Goal: Navigation & Orientation: Find specific page/section

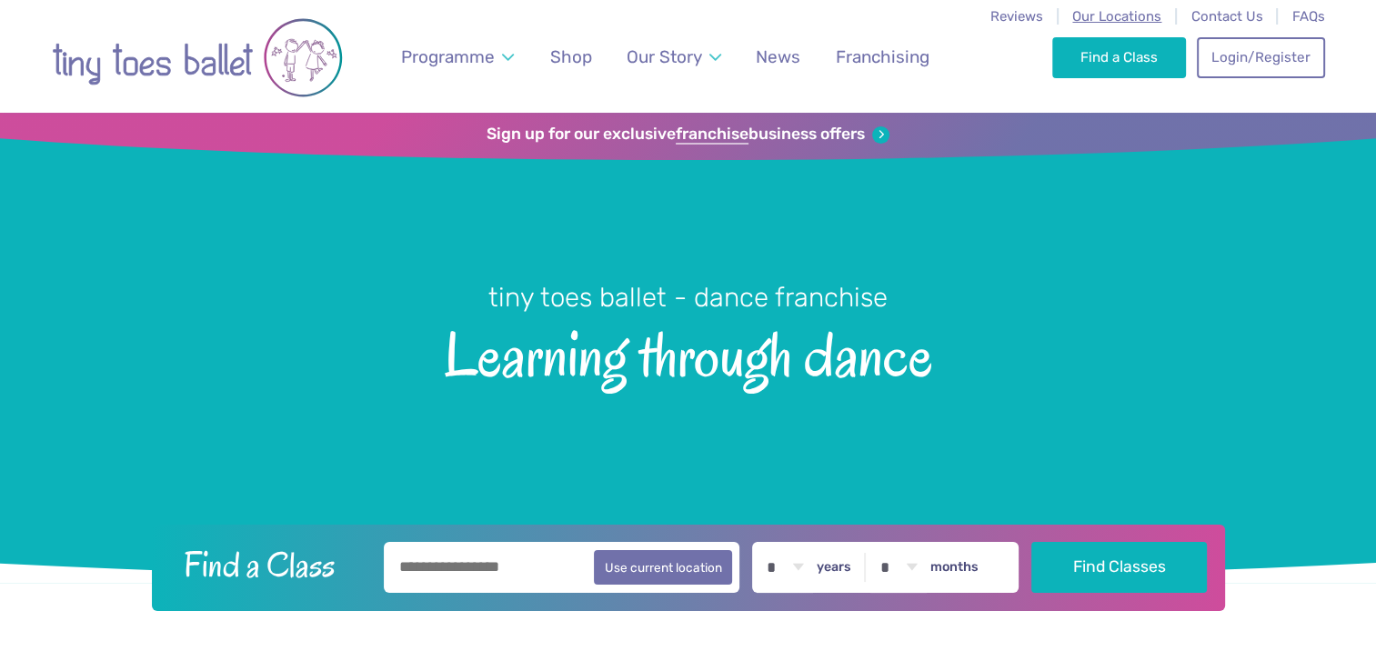
click at [1141, 20] on span "Our Locations" at bounding box center [1116, 16] width 89 height 16
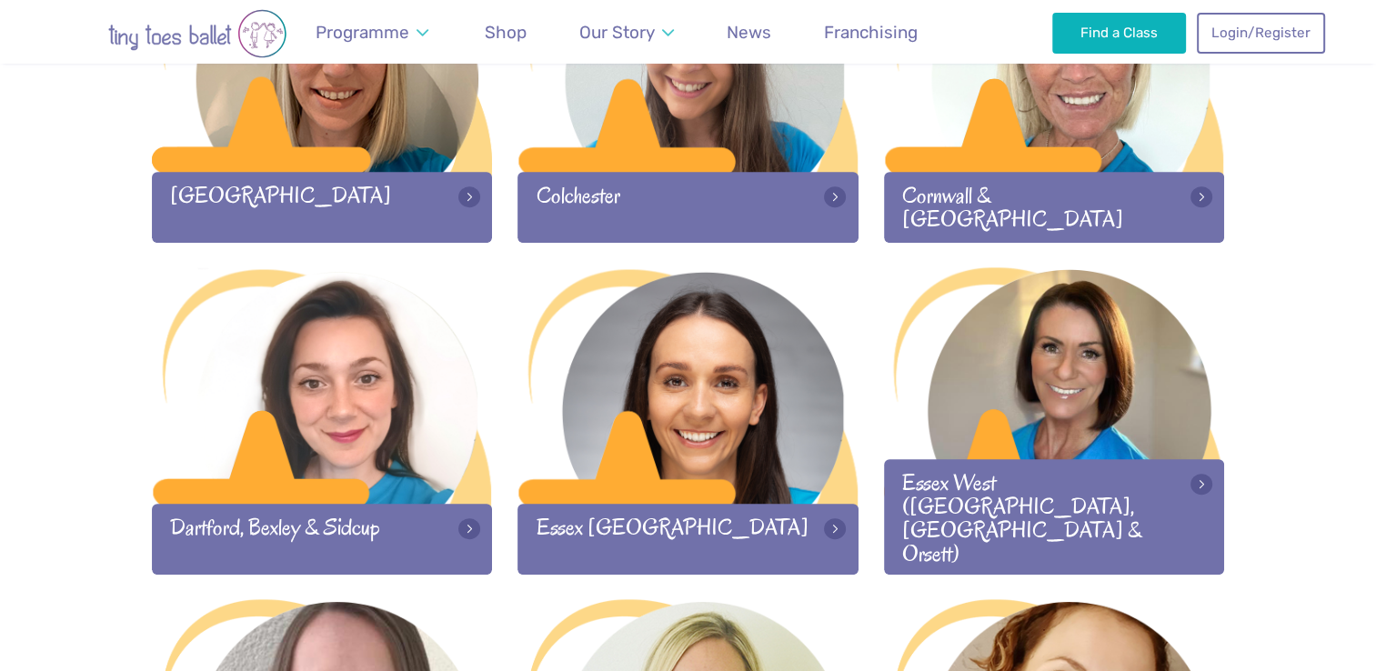
scroll to position [1079, 0]
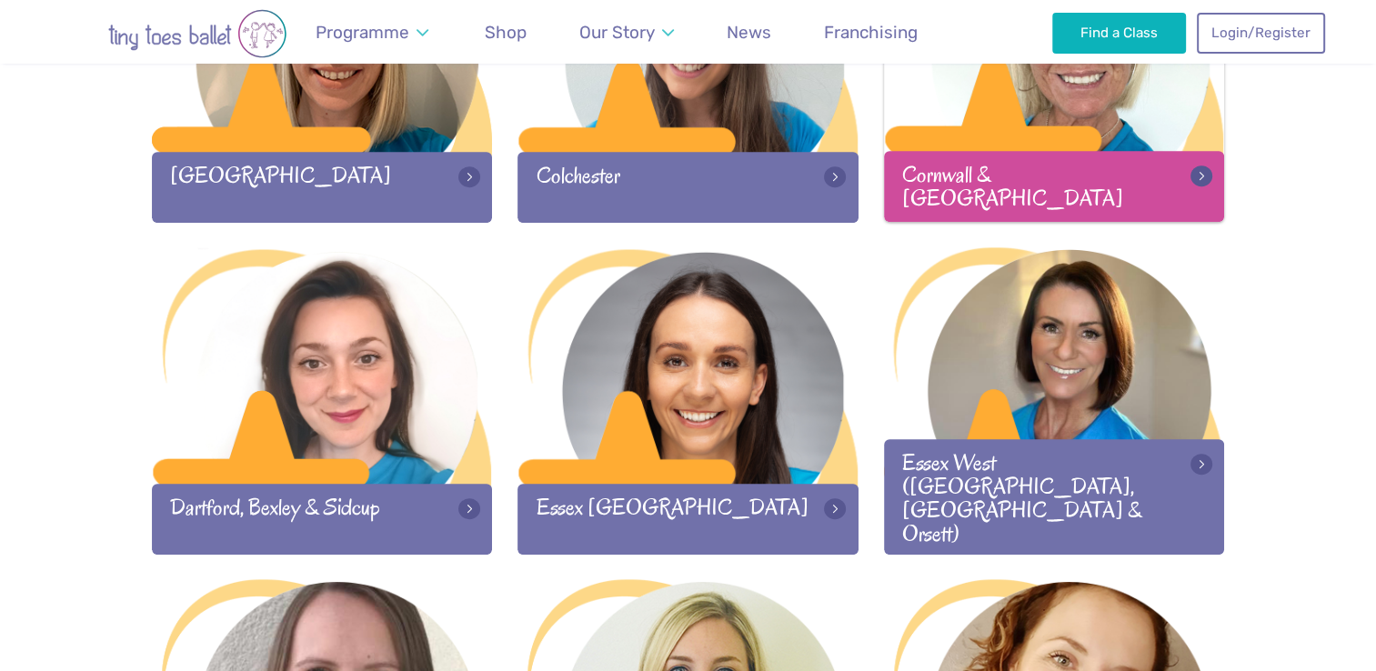
click at [1160, 131] on div at bounding box center [1054, 35] width 341 height 240
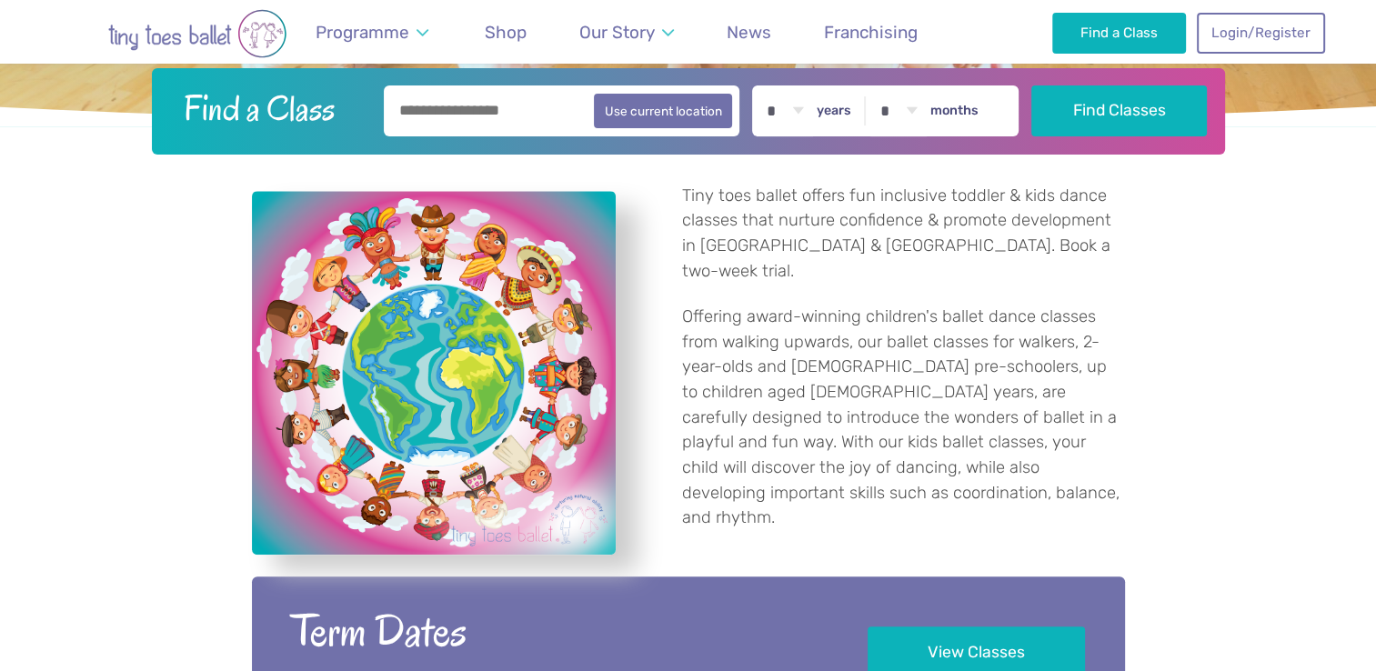
scroll to position [413, 0]
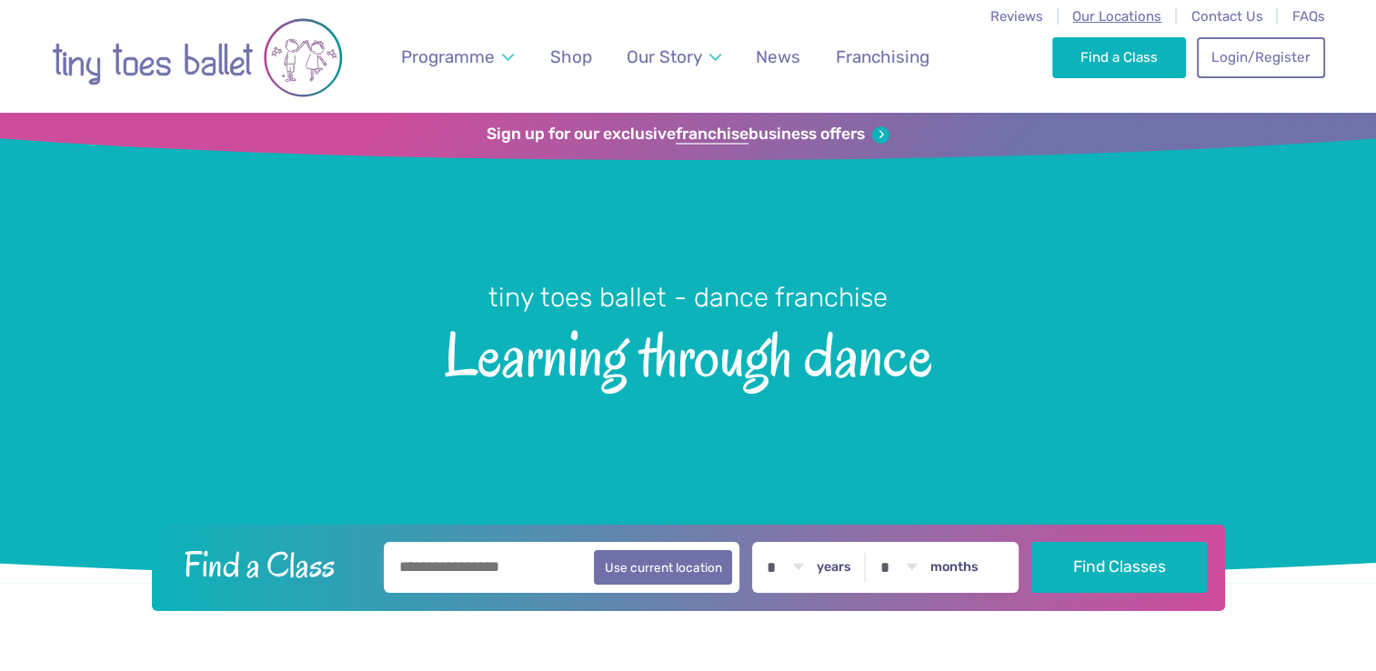
click at [1094, 16] on span "Our Locations" at bounding box center [1116, 16] width 89 height 16
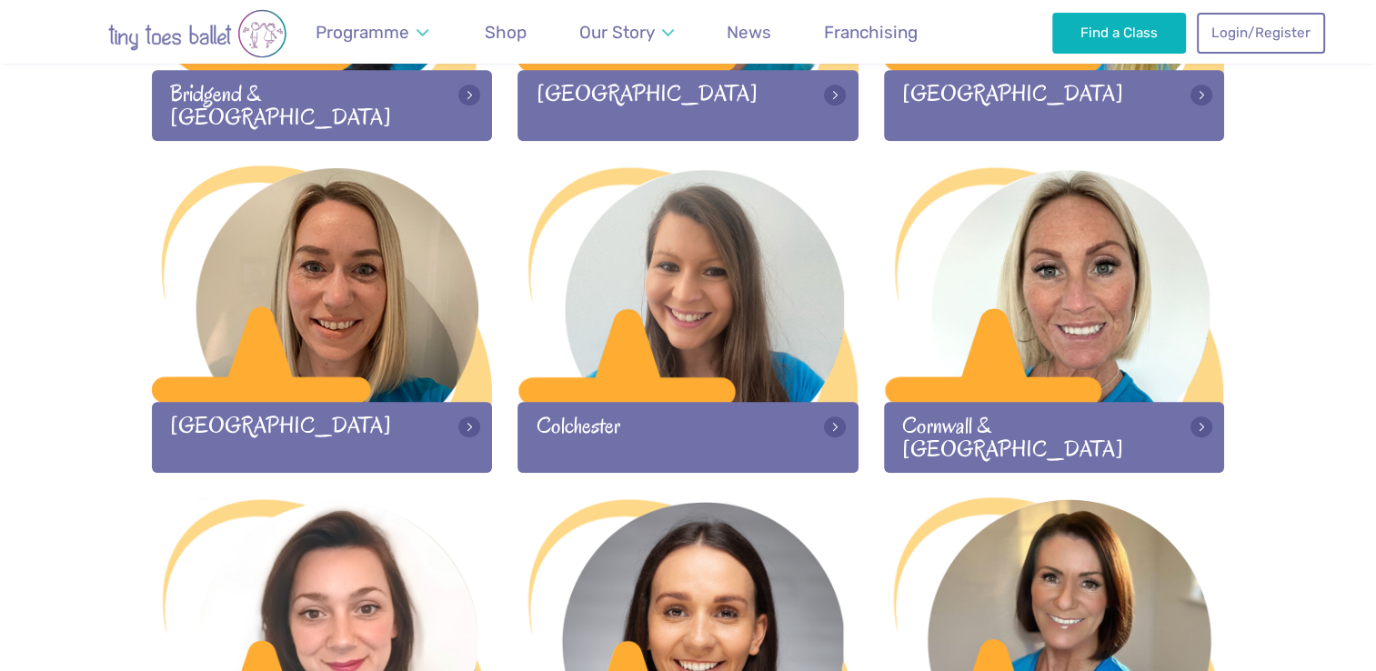
scroll to position [840, 0]
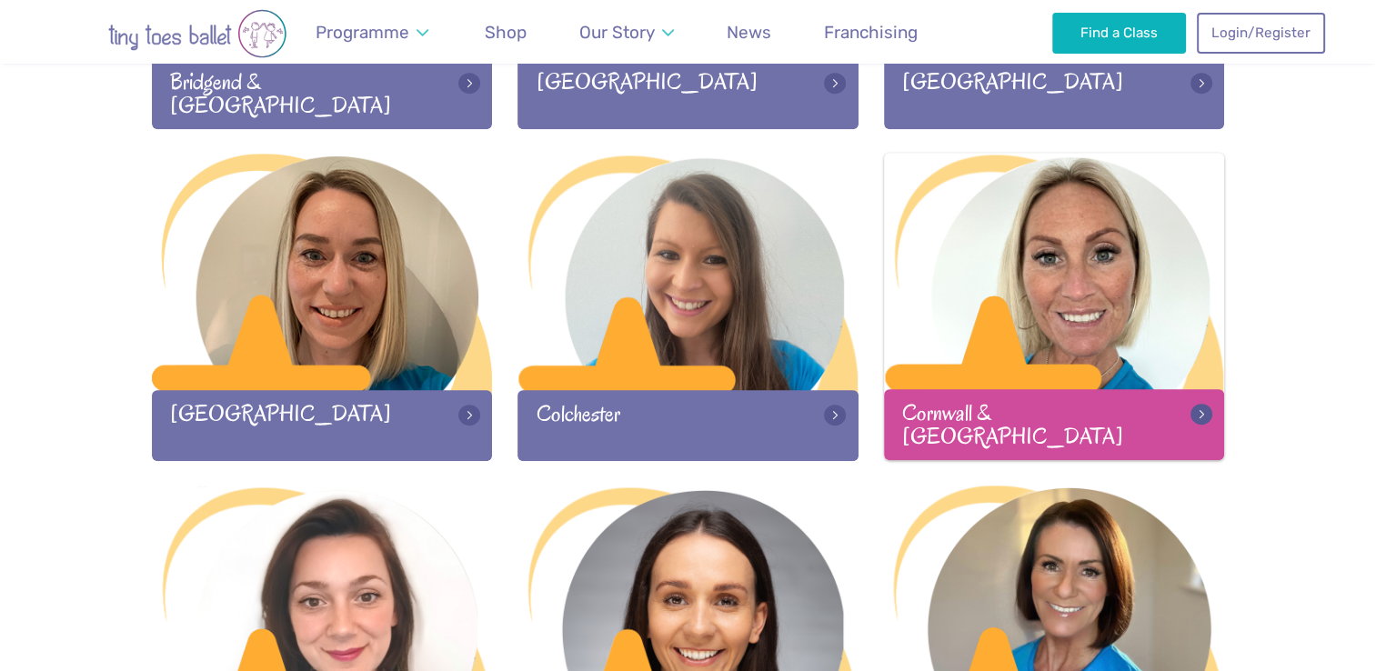
click at [1190, 213] on div at bounding box center [1054, 273] width 341 height 240
